Goal: Task Accomplishment & Management: Manage account settings

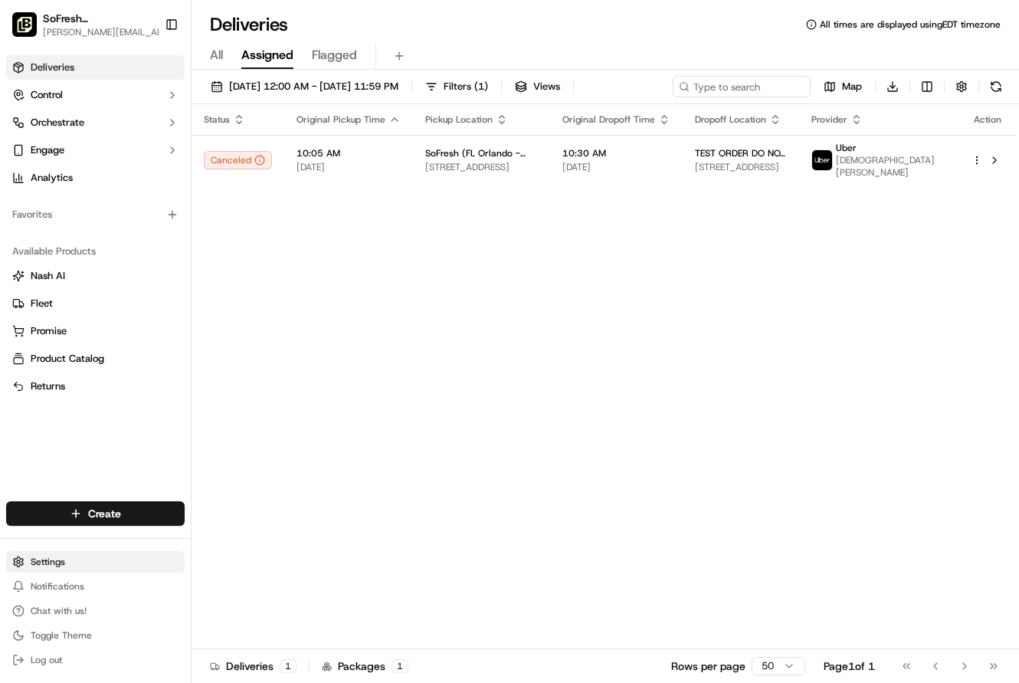
click at [117, 563] on html "SoFresh ([GEOGRAPHIC_DATA] Orlando - [GEOGRAPHIC_DATA]) [PERSON_NAME][EMAIL_ADD…" at bounding box center [509, 341] width 1019 height 683
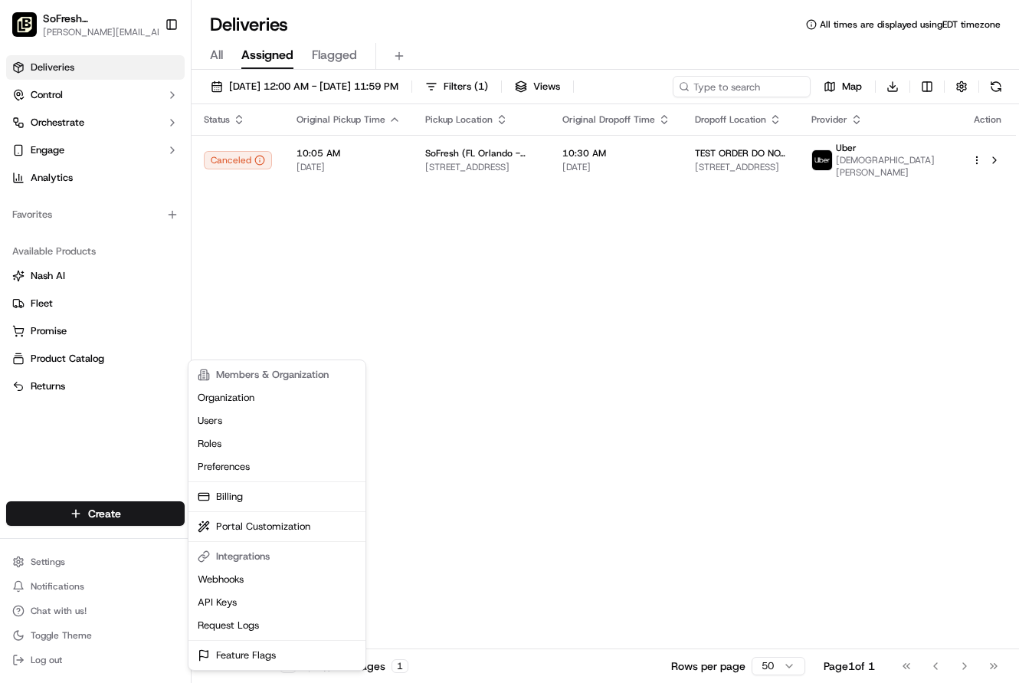
click at [449, 491] on html "SoFresh ([GEOGRAPHIC_DATA] Orlando - [GEOGRAPHIC_DATA]) [PERSON_NAME][EMAIL_ADD…" at bounding box center [509, 341] width 1019 height 683
click at [51, 561] on html "SoFresh ([GEOGRAPHIC_DATA] Orlando - [GEOGRAPHIC_DATA]) [PERSON_NAME][EMAIL_ADD…" at bounding box center [509, 341] width 1019 height 683
click at [227, 494] on link "Billing" at bounding box center [277, 496] width 171 height 23
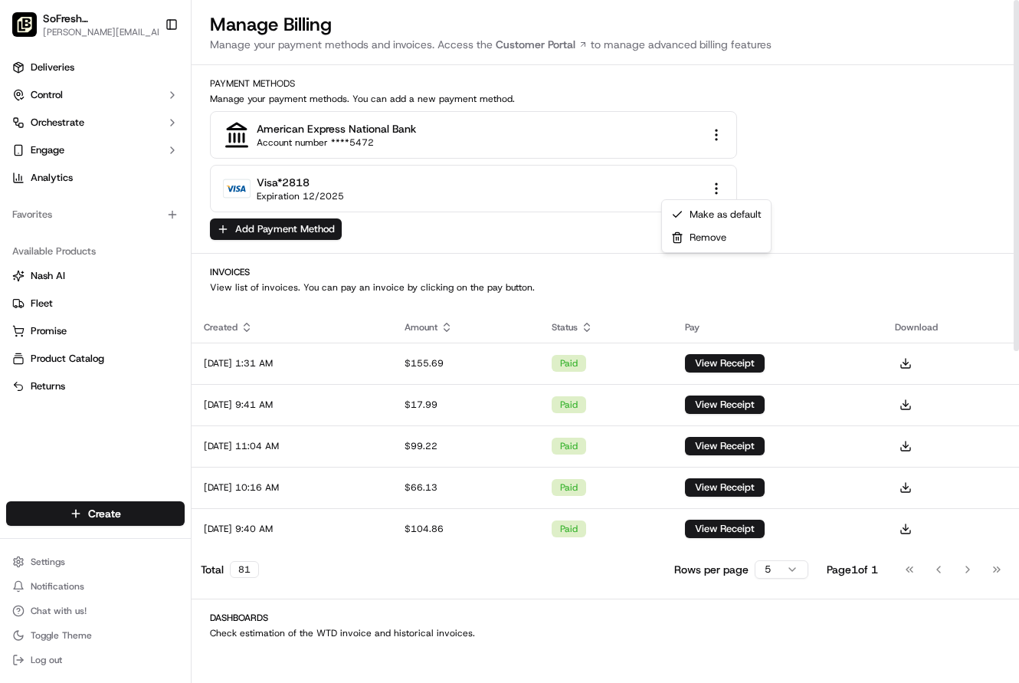
click at [717, 187] on html "SoFresh ([GEOGRAPHIC_DATA] Orlando - [GEOGRAPHIC_DATA]) [PERSON_NAME][EMAIL_ADD…" at bounding box center [509, 341] width 1019 height 683
click at [719, 212] on div "Make as default" at bounding box center [716, 214] width 103 height 23
